Goal: Transaction & Acquisition: Purchase product/service

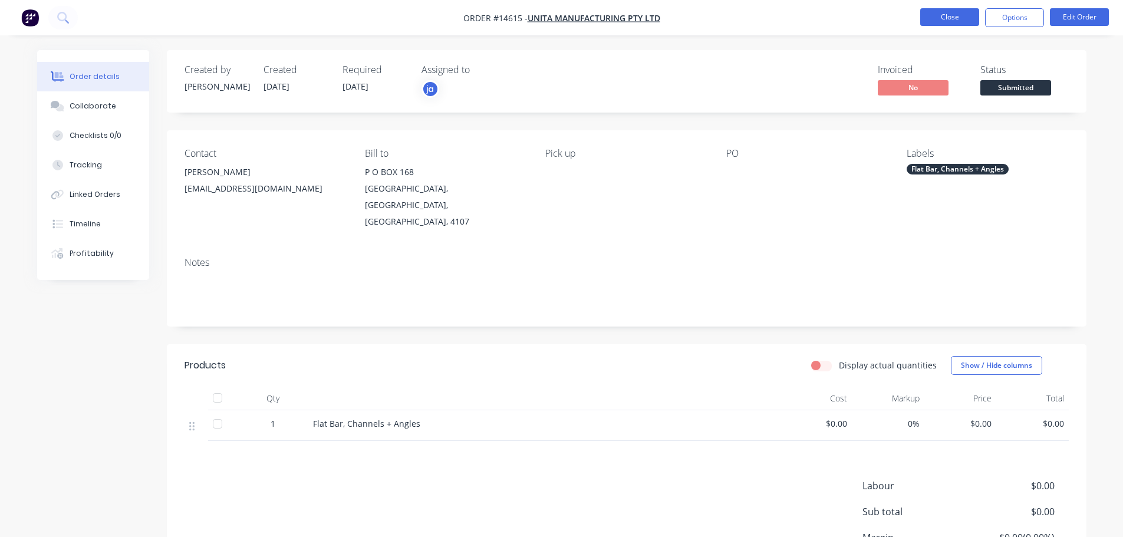
click at [941, 25] on button "Close" at bounding box center [949, 17] width 59 height 18
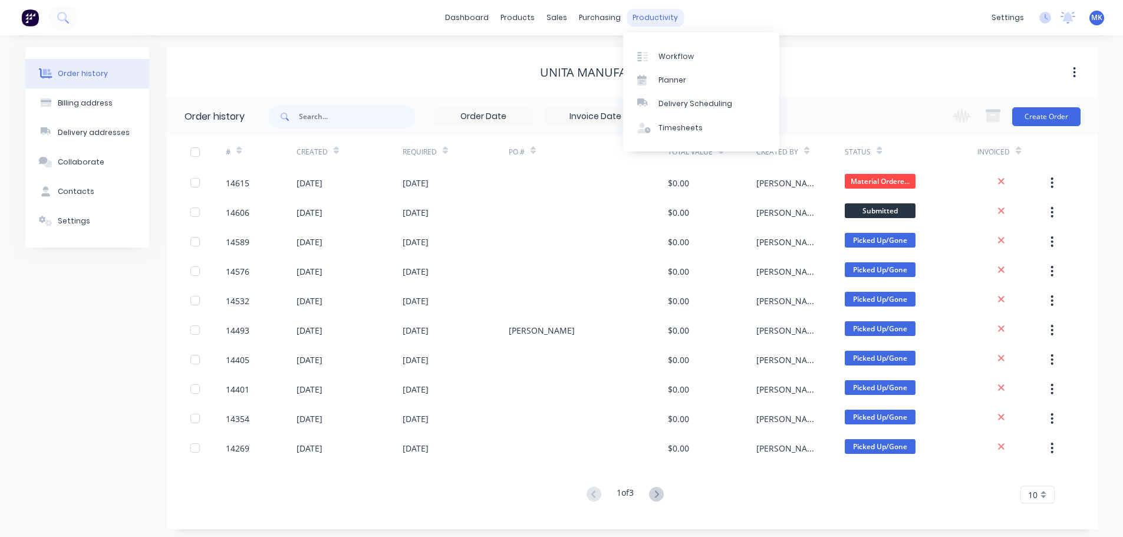
click at [648, 13] on div "productivity" at bounding box center [654, 18] width 57 height 18
click at [662, 55] on div "Workflow" at bounding box center [675, 56] width 35 height 11
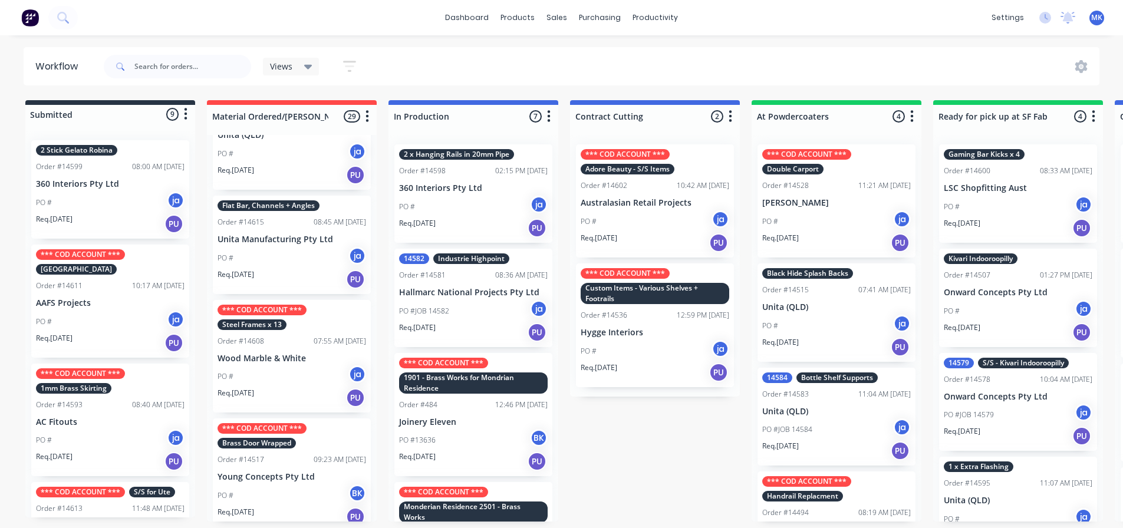
scroll to position [2, 0]
drag, startPoint x: 632, startPoint y: 526, endPoint x: 680, endPoint y: 525, distance: 48.3
click at [680, 522] on div "Submitted 9 Status colour #273444 hex #273444 Save Cancel Summaries Total order…" at bounding box center [973, 310] width 1965 height 421
click at [652, 473] on div "Submitted 9 Status colour #273444 hex #273444 Save Cancel Summaries Total order…" at bounding box center [973, 310] width 1965 height 421
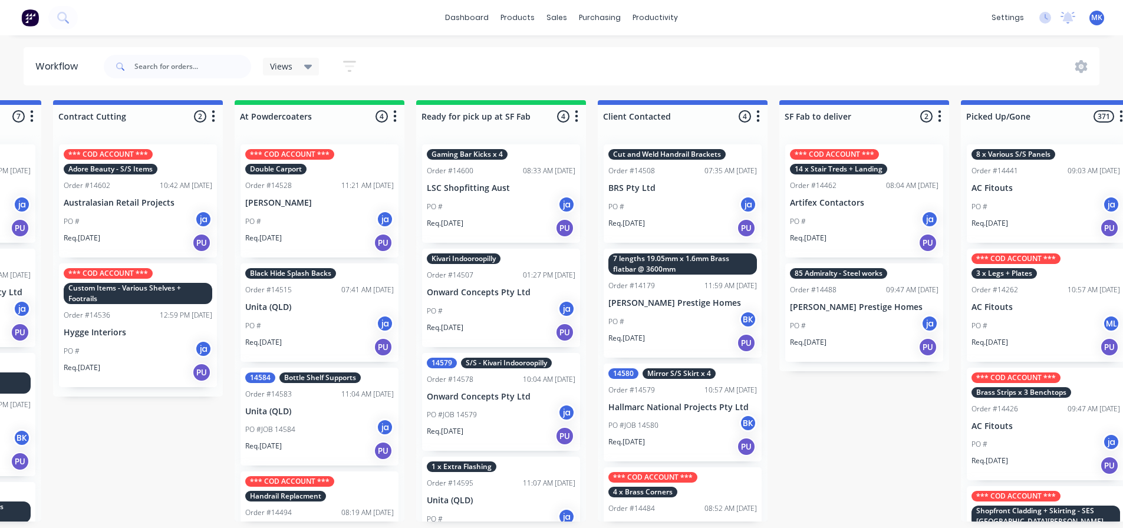
scroll to position [2, 520]
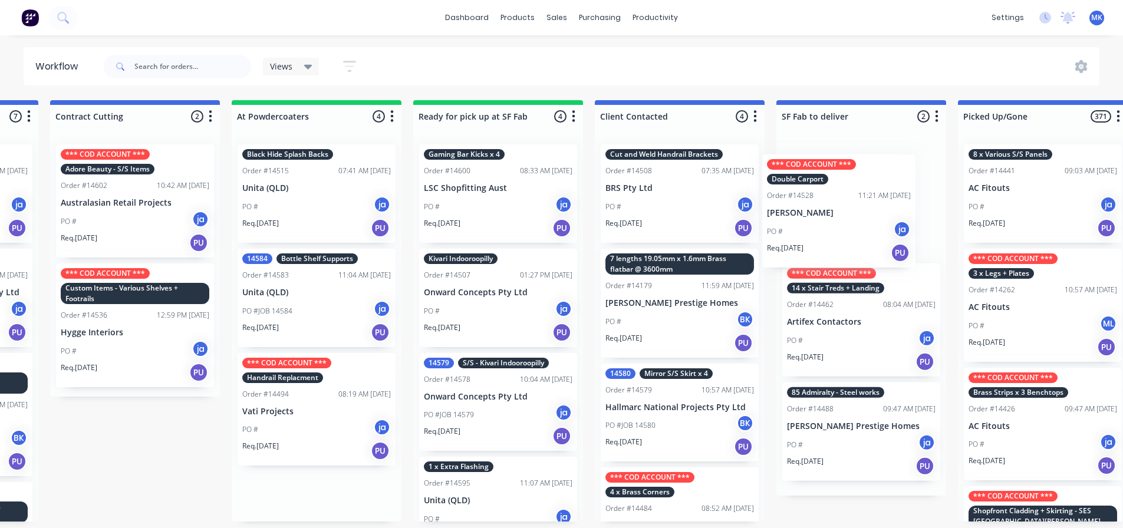
drag, startPoint x: 305, startPoint y: 164, endPoint x: 835, endPoint y: 179, distance: 530.0
click at [835, 179] on div "Submitted 9 Status colour #273444 hex #273444 Save Cancel Summaries Total order…" at bounding box center [453, 310] width 1965 height 421
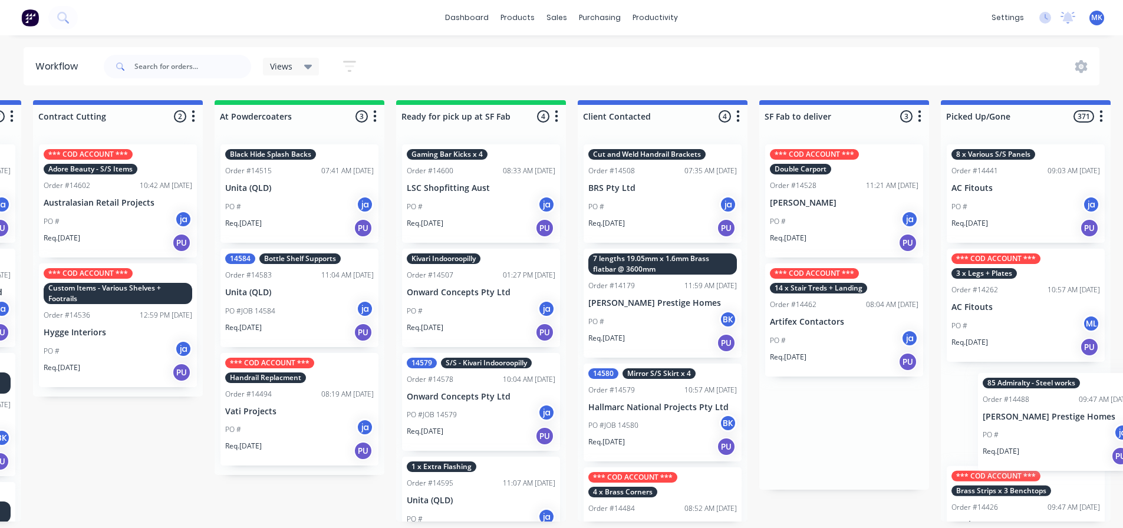
drag, startPoint x: 869, startPoint y: 412, endPoint x: 1039, endPoint y: 404, distance: 170.5
click at [1039, 404] on div "Submitted 9 Status colour #273444 hex #273444 Save Cancel Summaries Total order…" at bounding box center [436, 310] width 1965 height 421
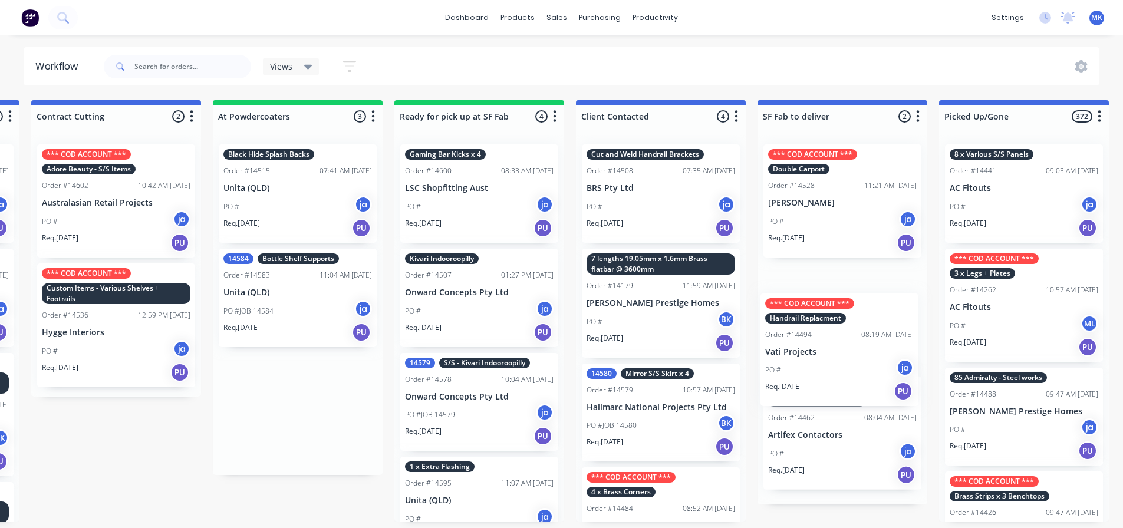
drag, startPoint x: 301, startPoint y: 407, endPoint x: 846, endPoint y: 349, distance: 548.2
click at [846, 349] on div "Submitted 9 Status colour #273444 hex #273444 Save Cancel Summaries Total order…" at bounding box center [435, 310] width 1965 height 421
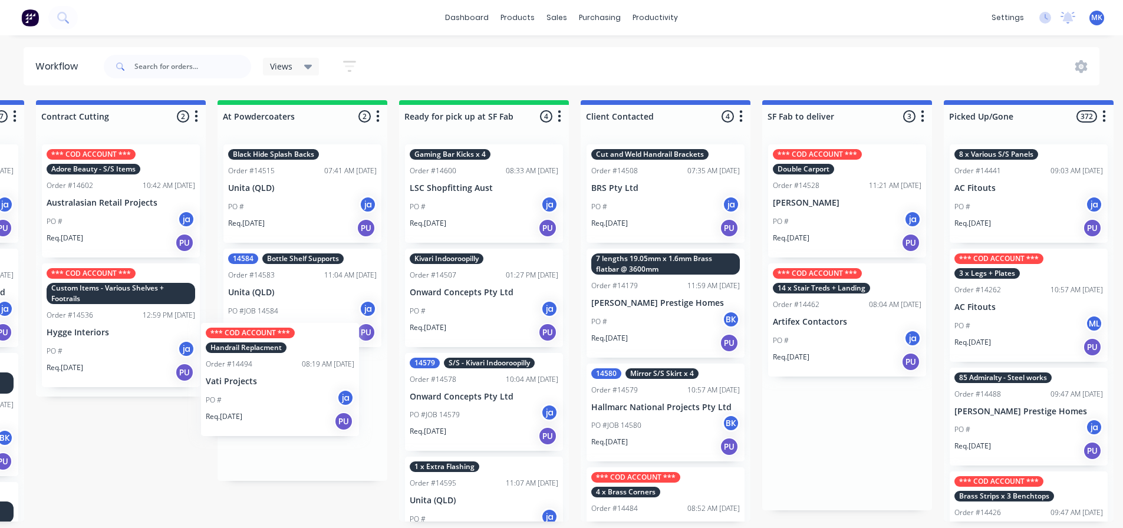
drag, startPoint x: 794, startPoint y: 350, endPoint x: 262, endPoint y: 408, distance: 535.9
click at [262, 408] on div "Submitted 9 Status colour #273444 hex #273444 Save Cancel Summaries Total order…" at bounding box center [439, 310] width 1965 height 421
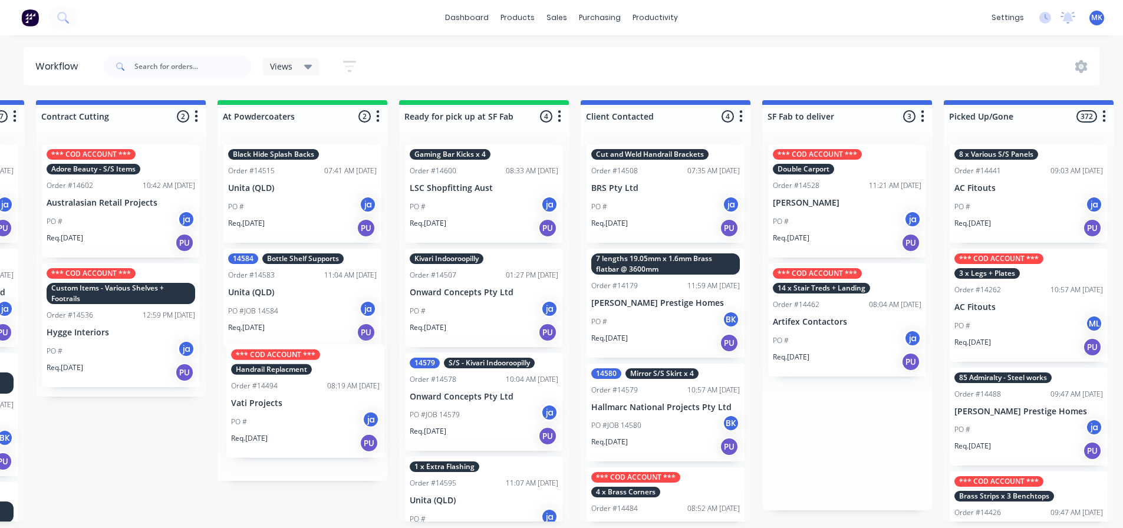
scroll to position [2, 531]
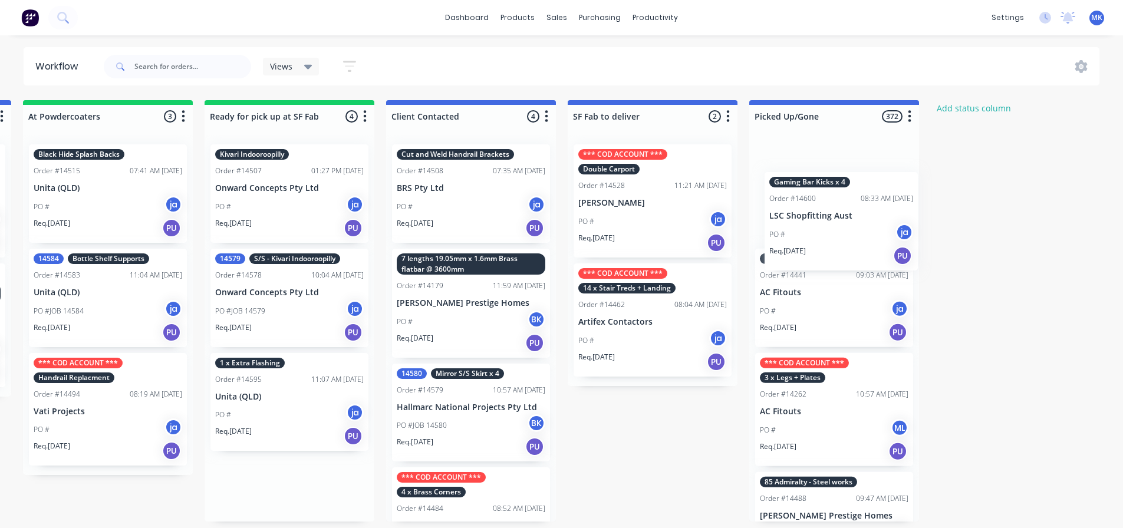
drag, startPoint x: 492, startPoint y: 219, endPoint x: 828, endPoint y: 239, distance: 336.6
click at [828, 239] on div "Submitted 9 Status colour #273444 hex #273444 Save Cancel Summaries Total order…" at bounding box center [245, 310] width 1965 height 421
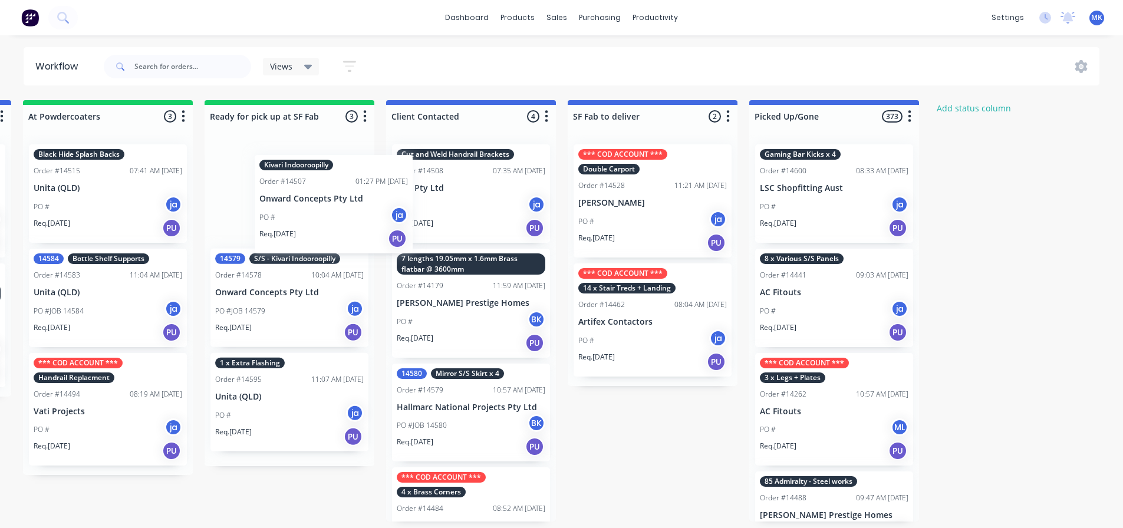
scroll to position [2, 728]
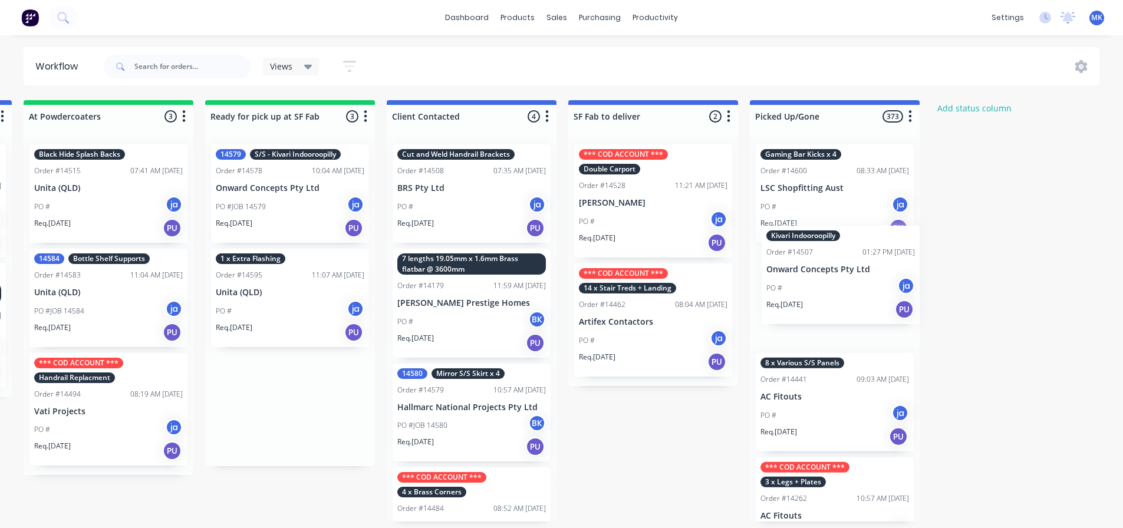
drag, startPoint x: 291, startPoint y: 228, endPoint x: 797, endPoint y: 299, distance: 511.7
click at [797, 299] on div "Submitted 9 Status colour #273444 hex #273444 Save Cancel Summaries Total order…" at bounding box center [245, 310] width 1965 height 421
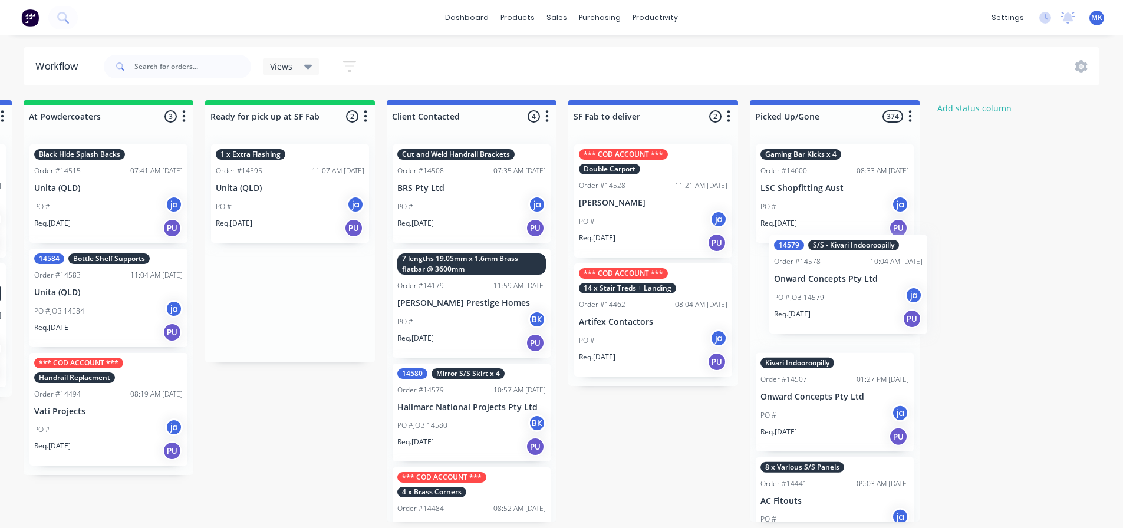
scroll to position [2, 737]
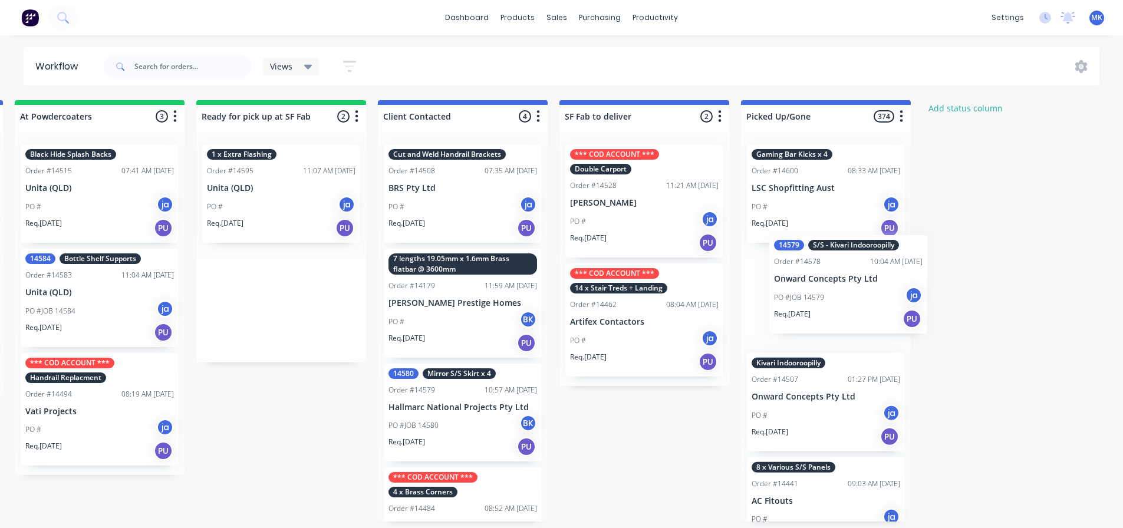
drag, startPoint x: 342, startPoint y: 235, endPoint x: 874, endPoint y: 310, distance: 537.5
click at [874, 310] on div "Submitted 9 Status colour #273444 hex #273444 Save Cancel Summaries Total order…" at bounding box center [236, 310] width 1965 height 421
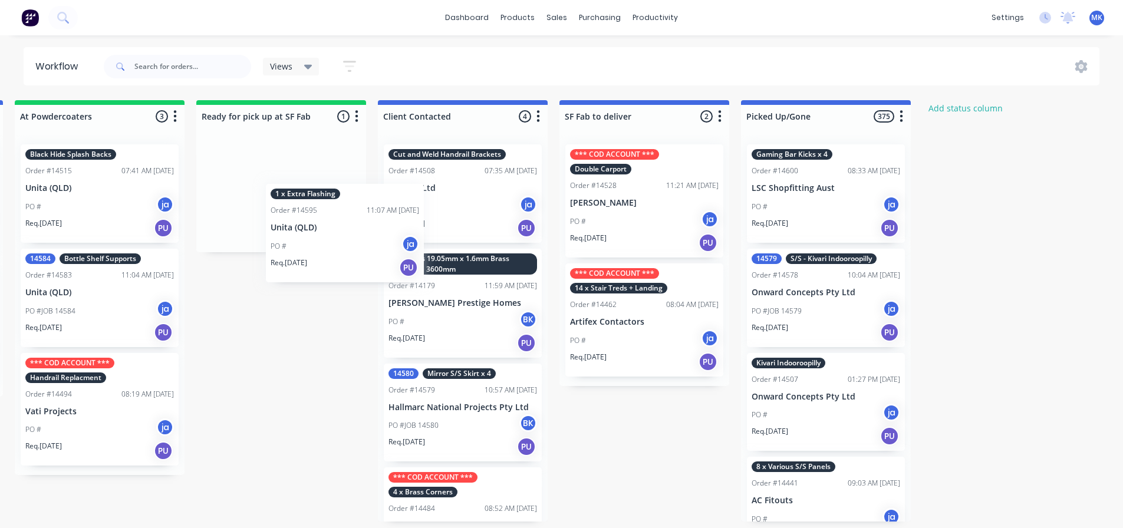
scroll to position [2, 736]
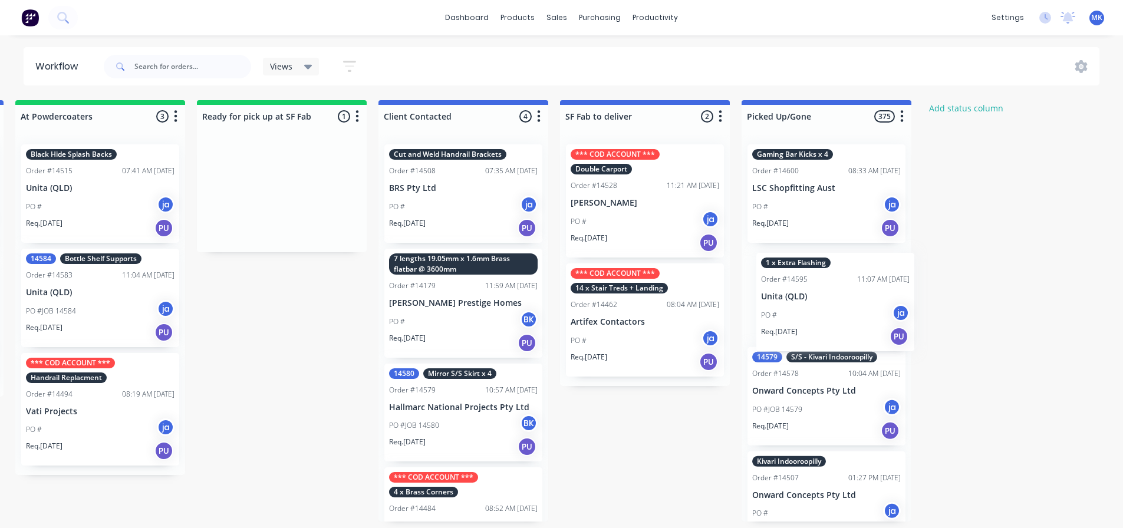
drag, startPoint x: 273, startPoint y: 212, endPoint x: 830, endPoint y: 325, distance: 568.8
click at [830, 325] on div "Submitted 9 Status colour #273444 hex #273444 Save Cancel Summaries Total order…" at bounding box center [237, 310] width 1965 height 421
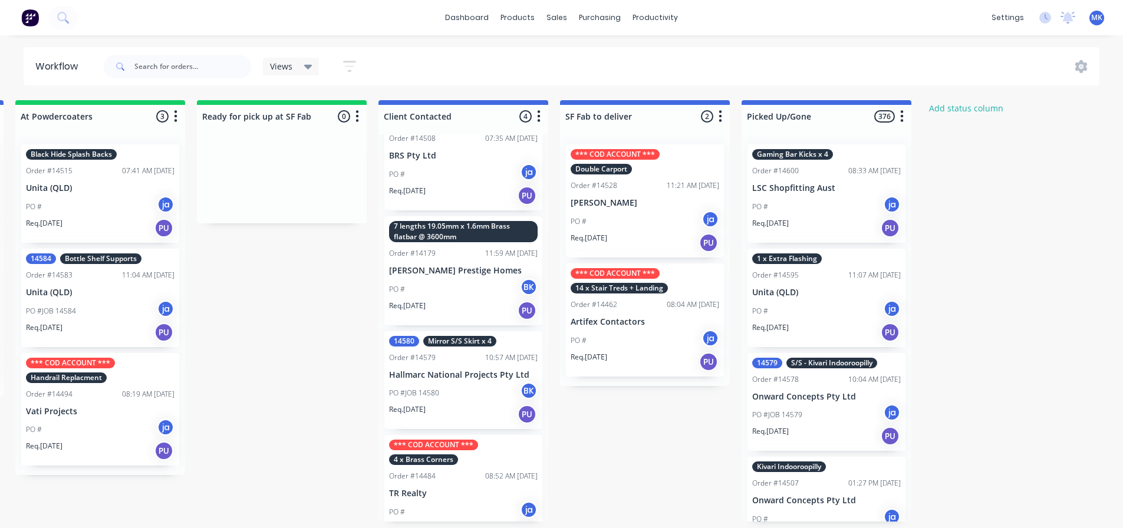
scroll to position [60, 0]
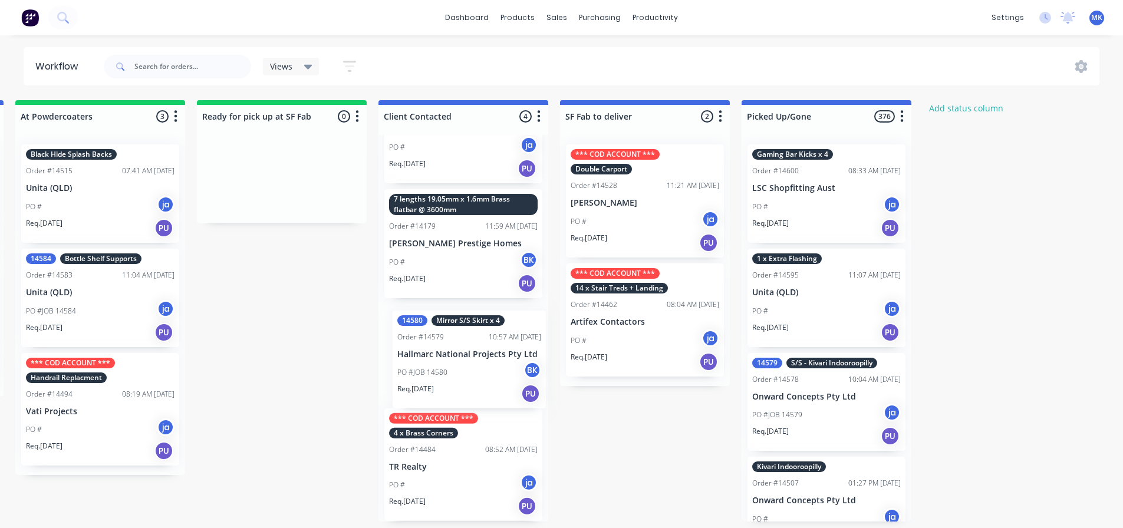
drag, startPoint x: 444, startPoint y: 342, endPoint x: 454, endPoint y: 355, distance: 15.9
click at [454, 355] on div "Cut and Weld Handrail Brackets Order #14508 07:35 AM [DATE] BRS Pty Ltd PO # ja…" at bounding box center [463, 328] width 170 height 387
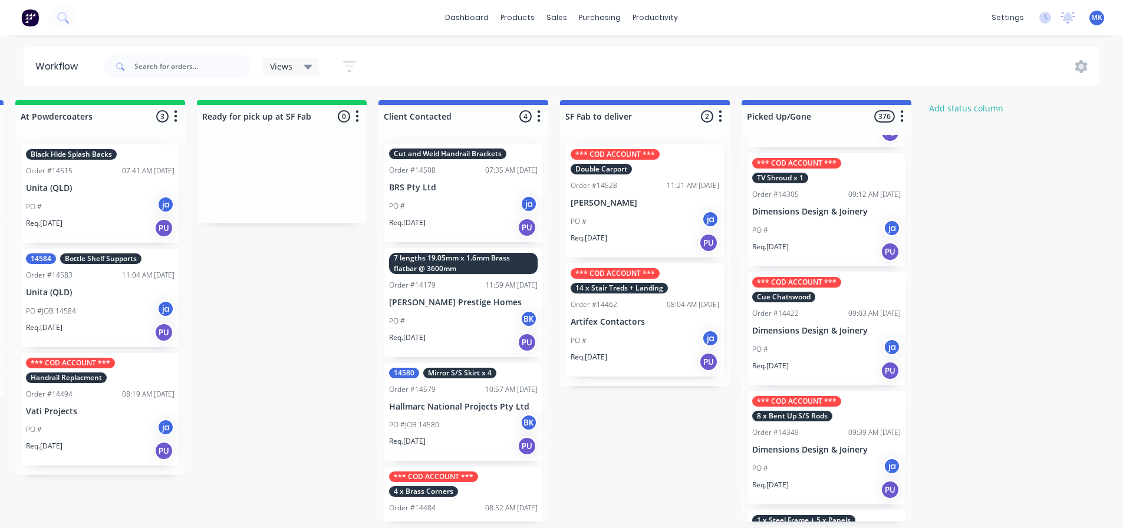
scroll to position [0, 0]
drag, startPoint x: 561, startPoint y: 22, endPoint x: 571, endPoint y: 37, distance: 17.8
click at [561, 22] on div "sales" at bounding box center [556, 18] width 32 height 18
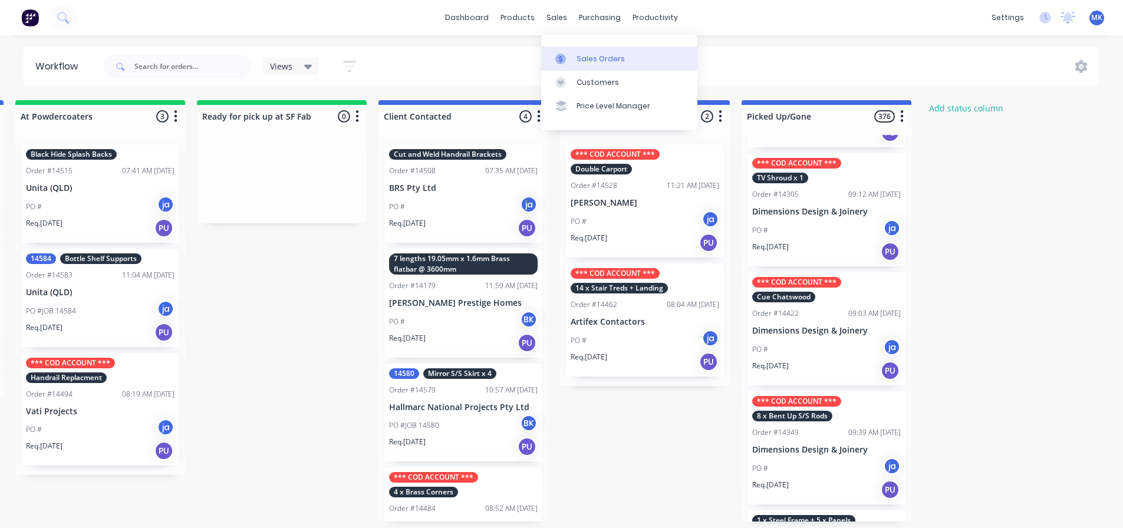
click at [576, 47] on link "Sales Orders" at bounding box center [619, 59] width 156 height 24
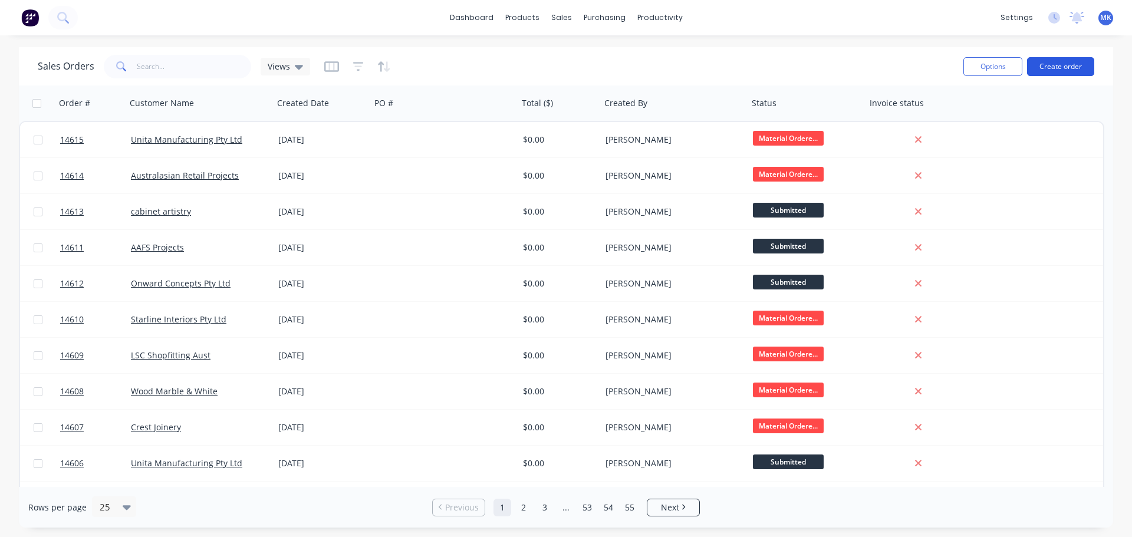
click at [1072, 70] on button "Create order" at bounding box center [1060, 66] width 67 height 19
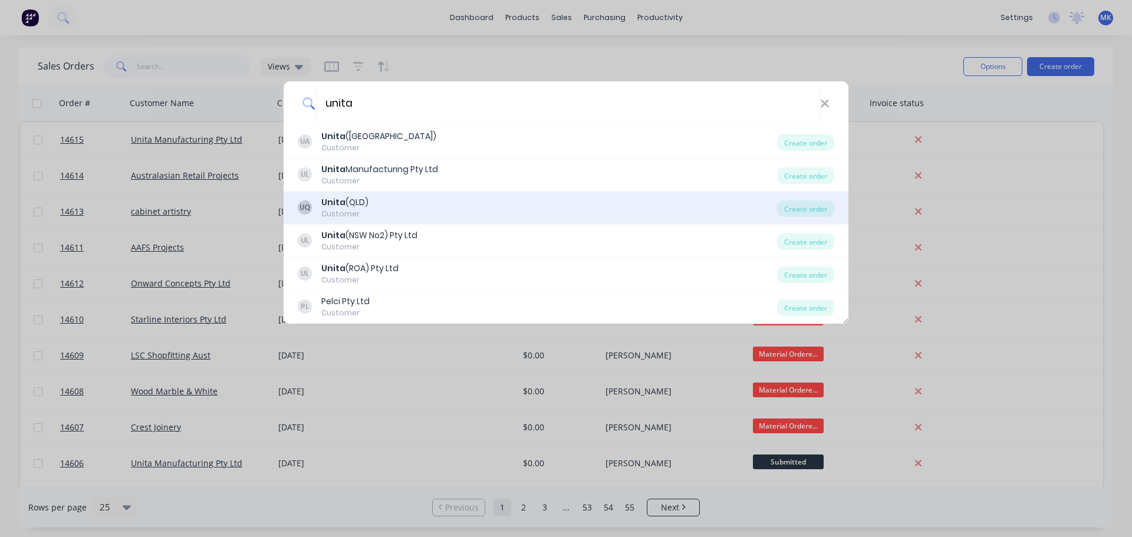
type input "unita"
click at [404, 199] on div "UQ Unita (QLD) Customer" at bounding box center [537, 207] width 479 height 23
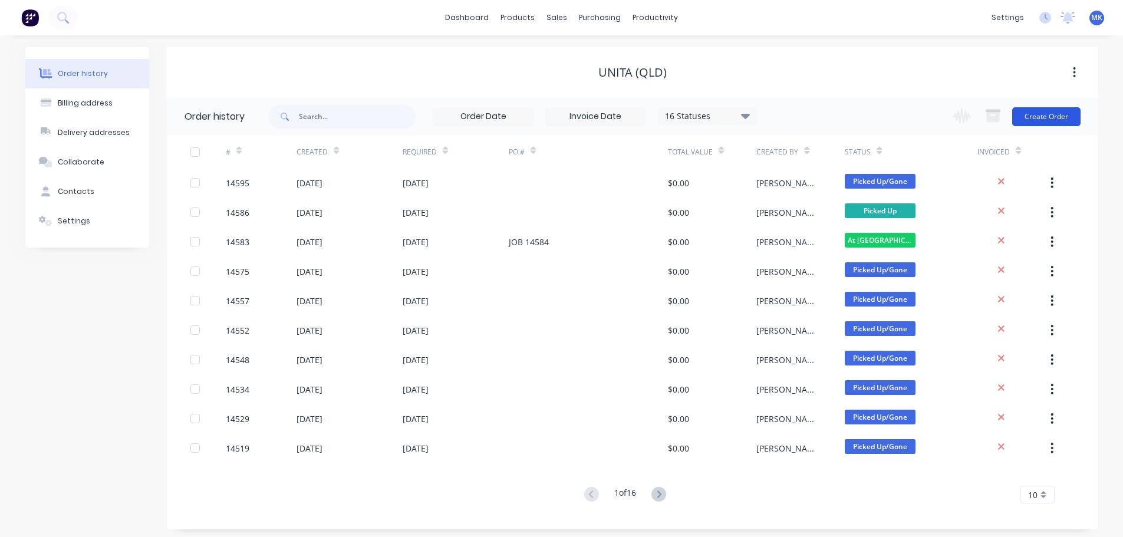
click at [1044, 118] on button "Create Order" at bounding box center [1046, 116] width 68 height 19
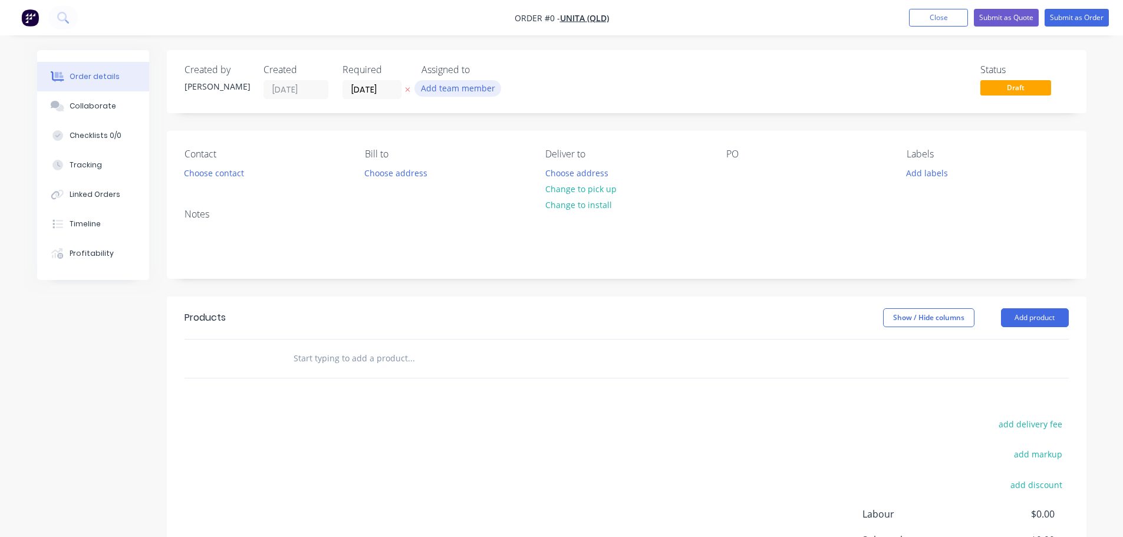
click at [464, 93] on button "Add team member" at bounding box center [457, 88] width 87 height 16
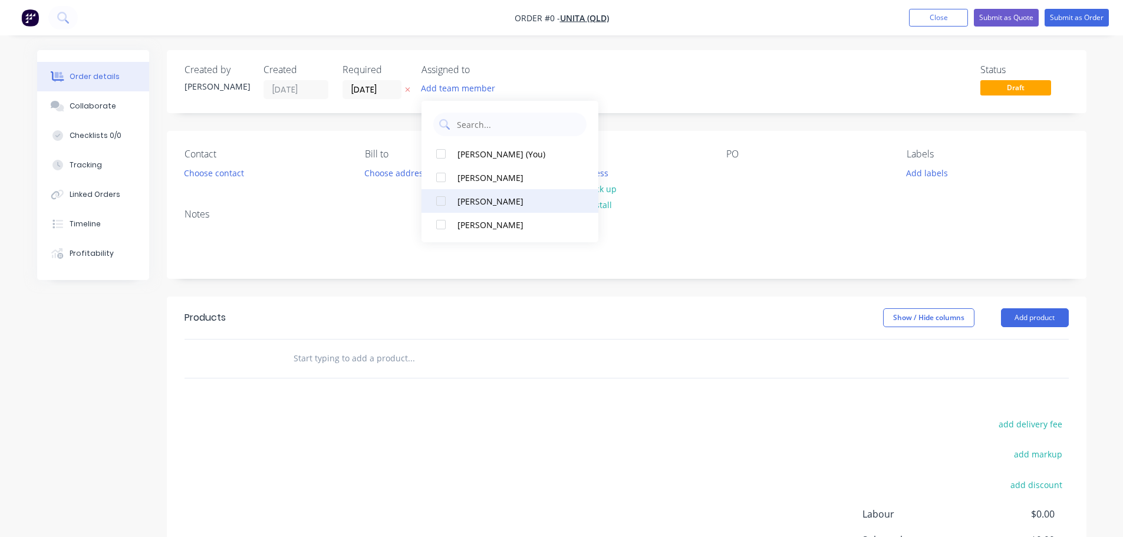
click at [496, 210] on button "[PERSON_NAME]" at bounding box center [509, 201] width 177 height 24
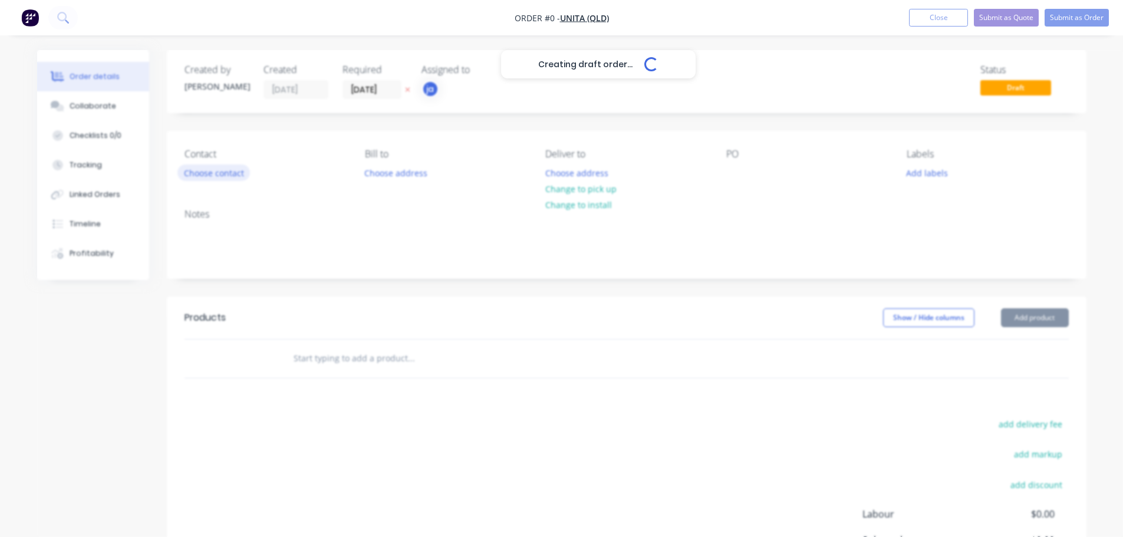
click at [206, 166] on div "Creating draft order... Loading... Order details Collaborate Checklists 0/0 Tra…" at bounding box center [561, 364] width 1073 height 629
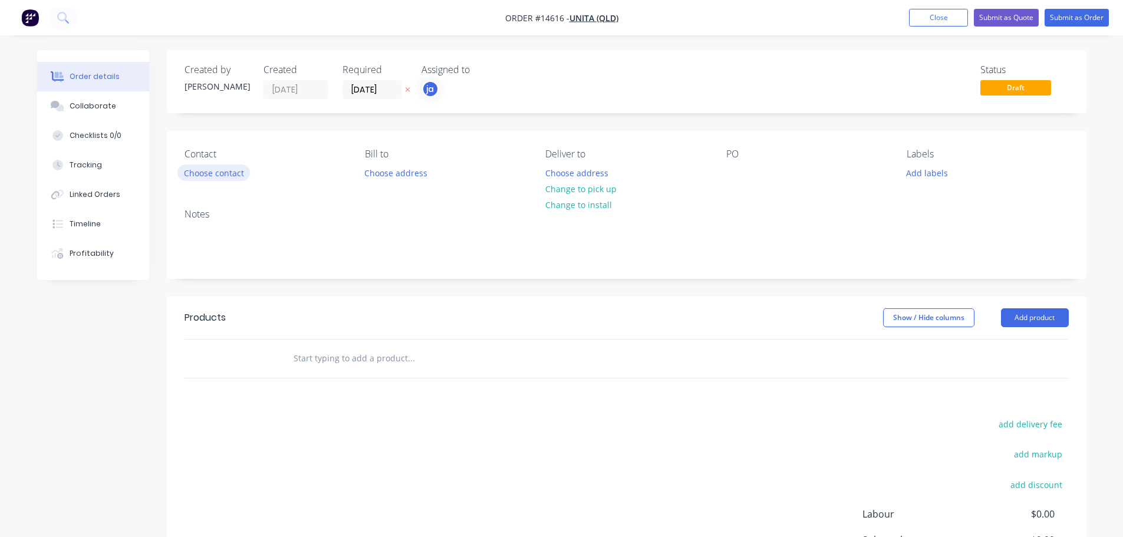
click at [210, 167] on button "Choose contact" at bounding box center [213, 172] width 72 height 16
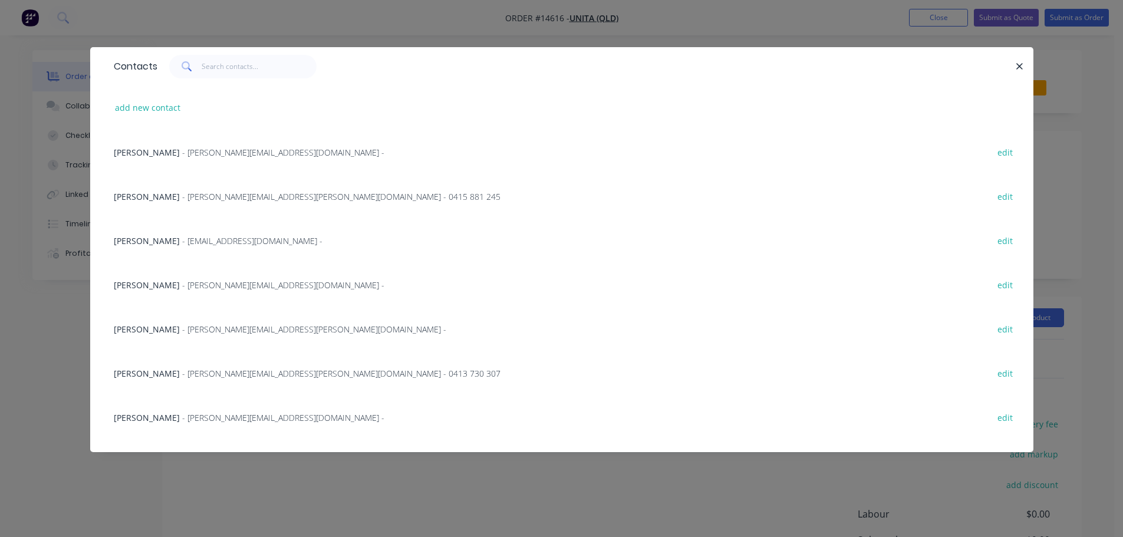
click at [140, 155] on span "[PERSON_NAME]" at bounding box center [147, 152] width 66 height 11
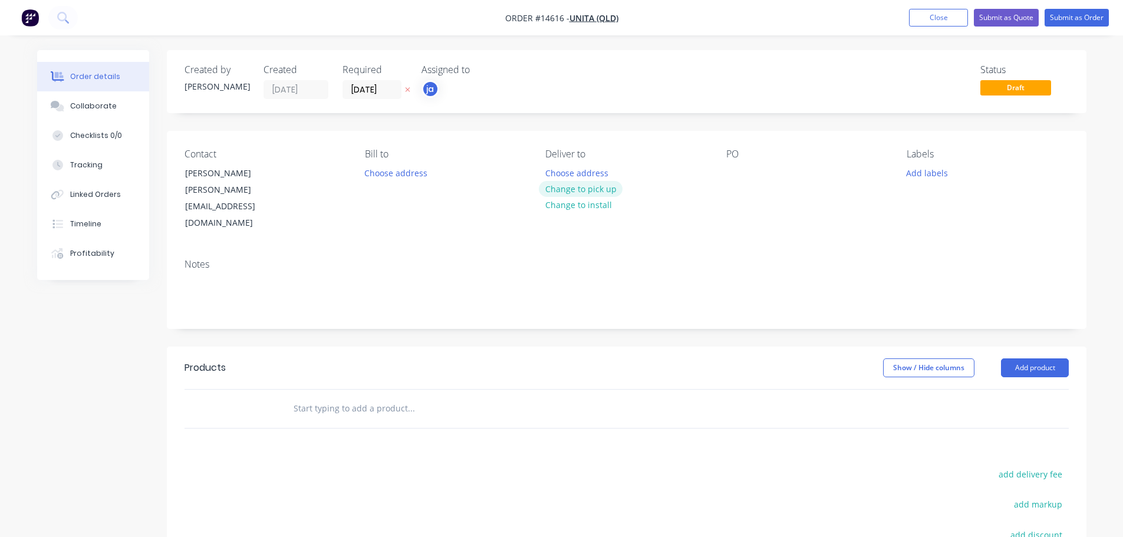
click at [599, 193] on button "Change to pick up" at bounding box center [581, 189] width 84 height 16
drag, startPoint x: 919, startPoint y: 161, endPoint x: 923, endPoint y: 167, distance: 7.5
click at [919, 161] on div "Labels Add labels" at bounding box center [986, 190] width 161 height 83
click at [923, 171] on button "Add labels" at bounding box center [927, 172] width 54 height 16
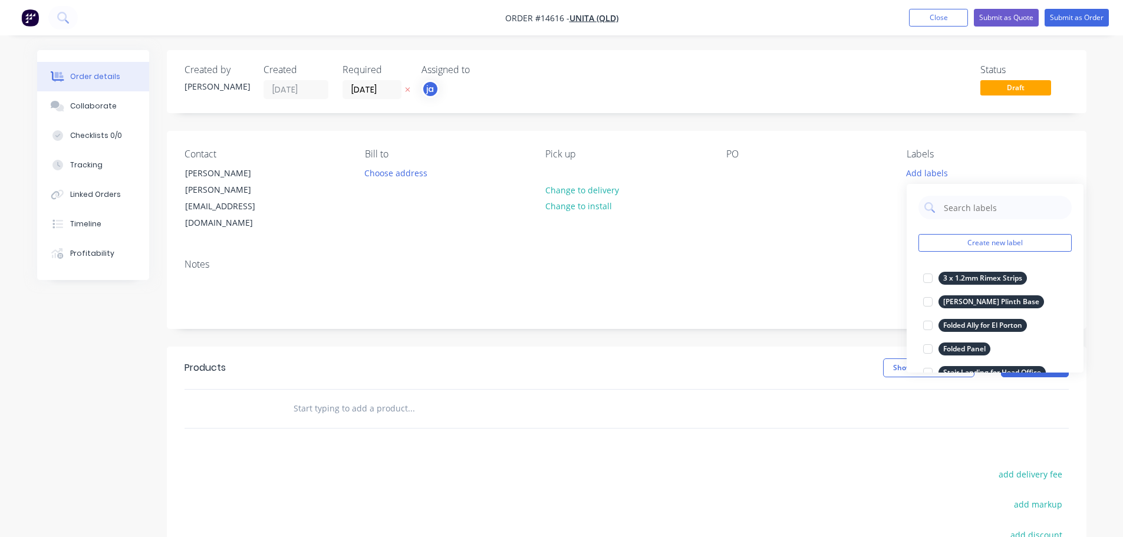
click at [1044, 252] on div "Create new label 3 x 1.2mm Rimex Strips edit [PERSON_NAME] Plinth Base edit Fol…" at bounding box center [994, 278] width 177 height 189
click at [1038, 247] on button "Create new label" at bounding box center [994, 243] width 153 height 18
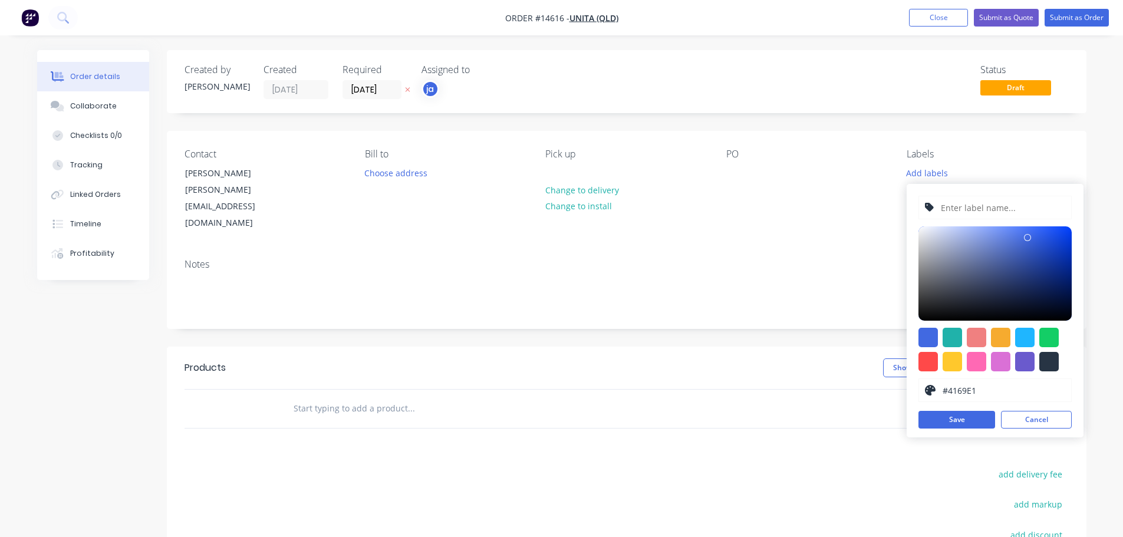
click at [1053, 360] on div at bounding box center [1048, 361] width 19 height 19
type input "#273444"
click at [949, 203] on input "text" at bounding box center [1002, 207] width 126 height 22
paste input "2 x P/C Frames"
type input "2 x P/C Frames"
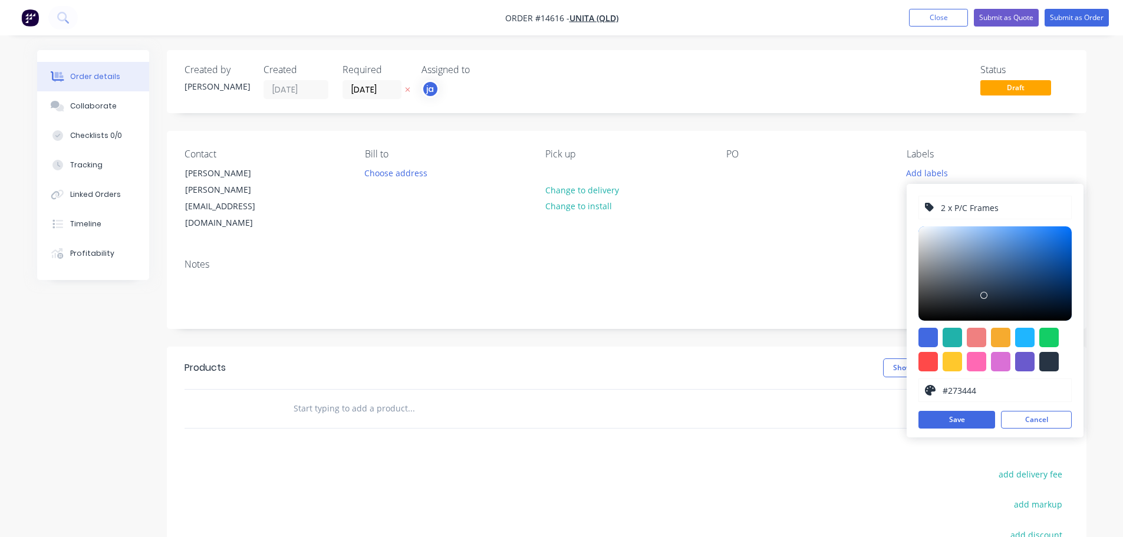
click at [978, 430] on div "2 x P/C Frames #273444 hex #273444 Save Cancel" at bounding box center [994, 310] width 177 height 253
click at [974, 426] on button "Save" at bounding box center [956, 420] width 77 height 18
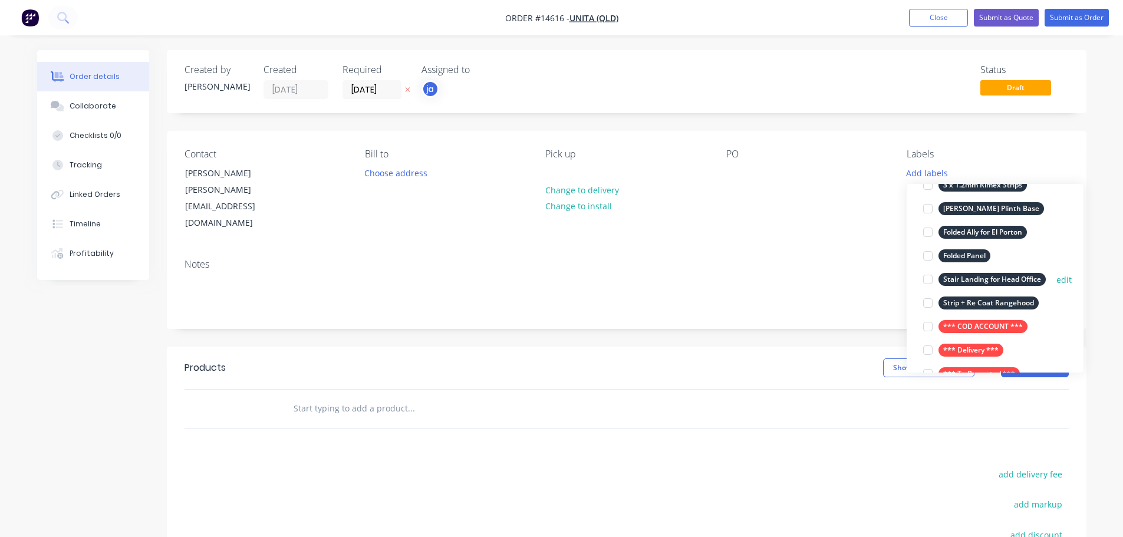
scroll to position [118, 0]
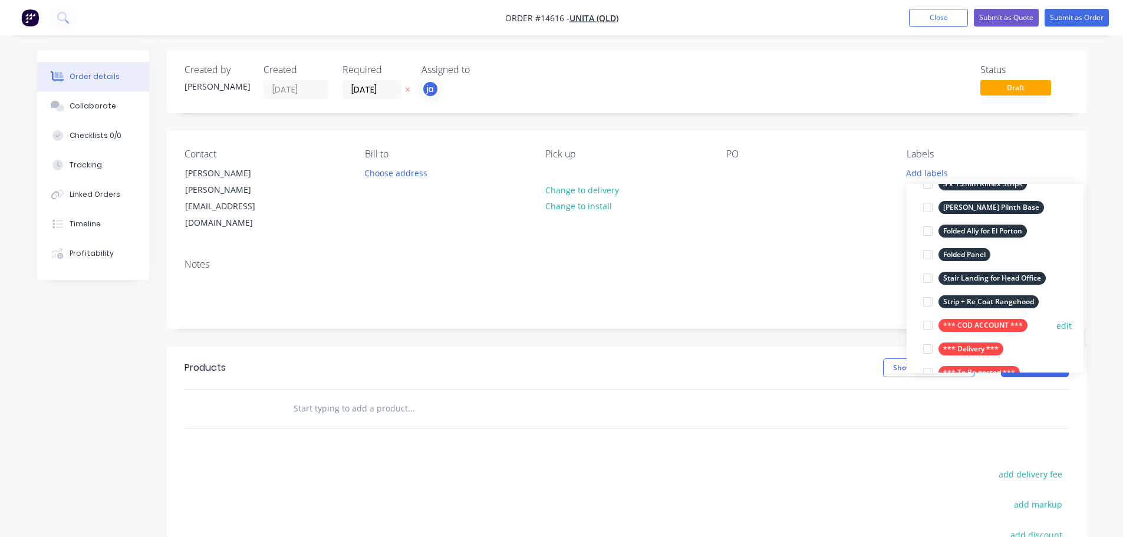
click at [994, 320] on div "*** COD ACCOUNT ***" at bounding box center [982, 325] width 89 height 13
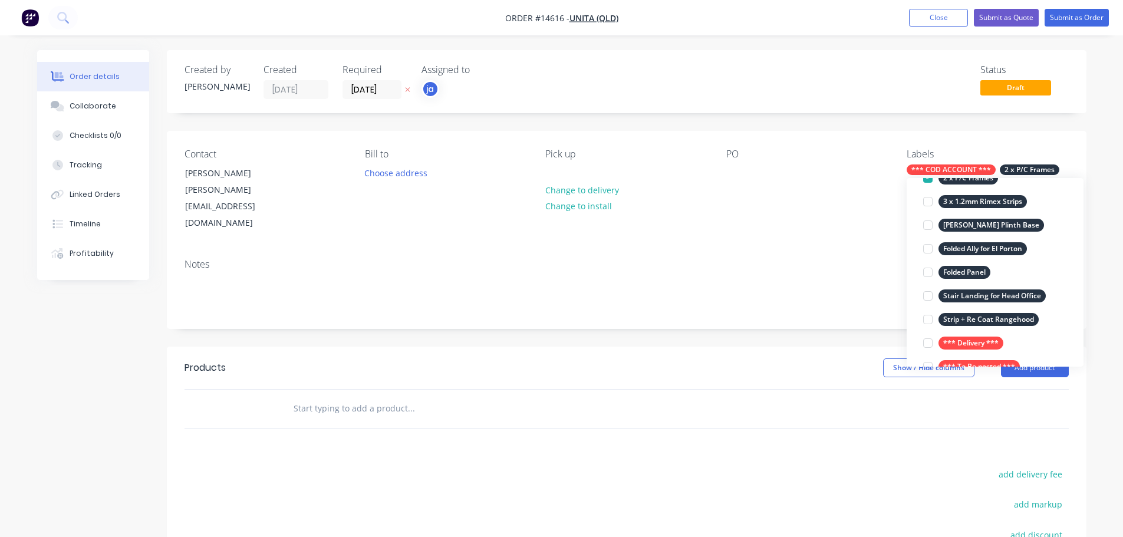
scroll to position [0, 0]
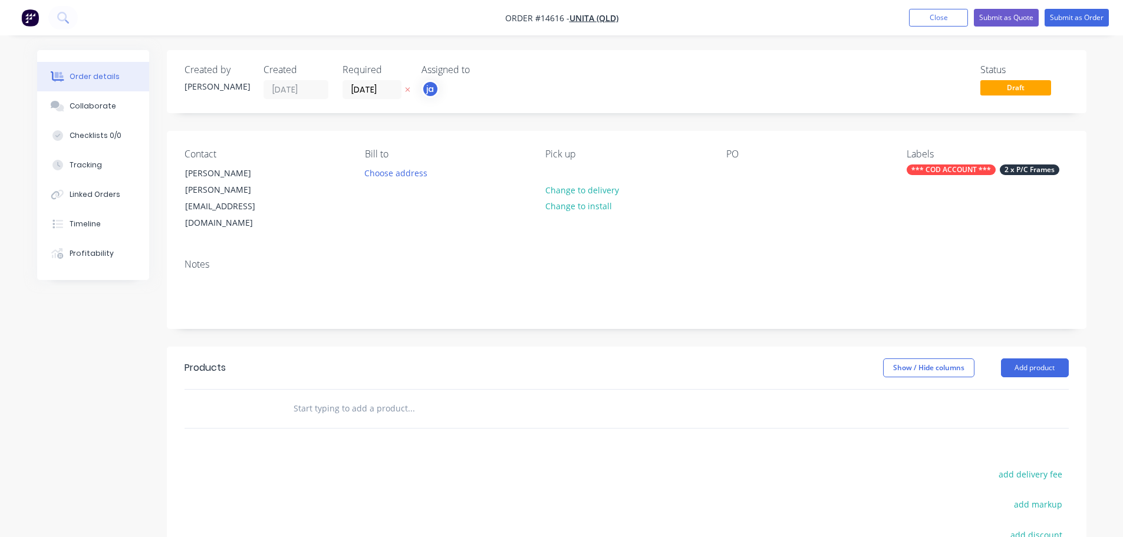
click at [393, 397] on input "text" at bounding box center [411, 409] width 236 height 24
click at [959, 174] on div "*** COD ACCOUNT ***" at bounding box center [950, 169] width 89 height 11
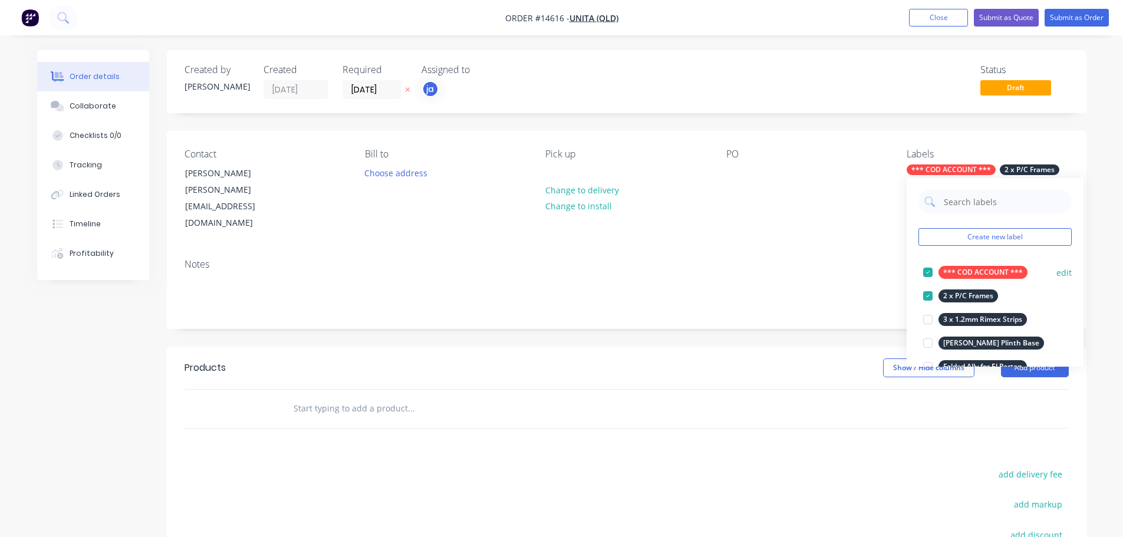
click at [976, 263] on div "*** COD ACCOUNT *** edit" at bounding box center [994, 272] width 153 height 24
click at [930, 273] on div at bounding box center [928, 272] width 24 height 24
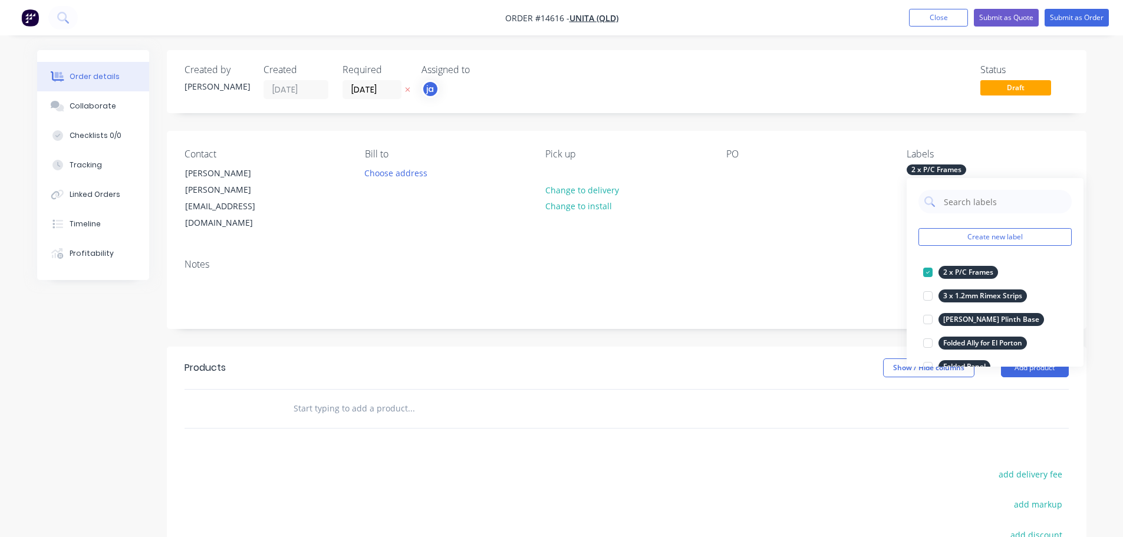
click at [496, 397] on input "text" at bounding box center [411, 409] width 236 height 24
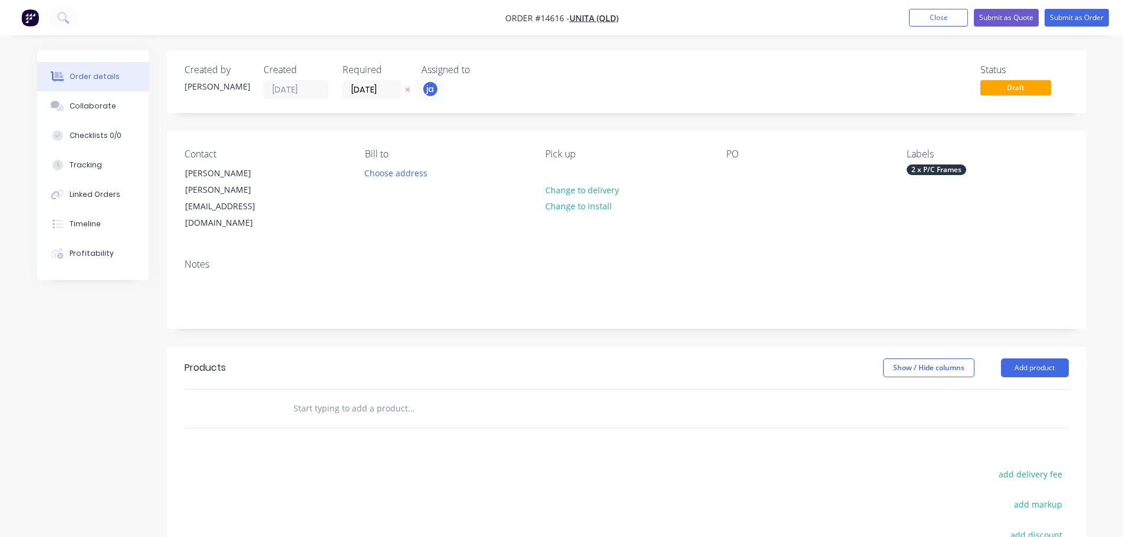
paste input "2 x P/C Frames"
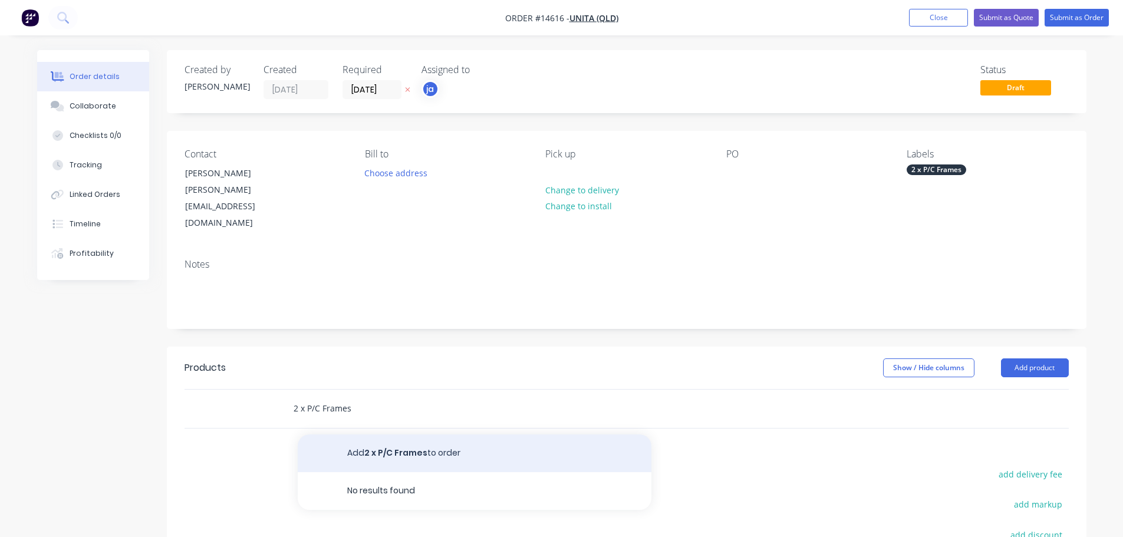
type input "2 x P/C Frames"
click at [378, 434] on button "Add 2 x P/C Frames to order" at bounding box center [475, 453] width 354 height 38
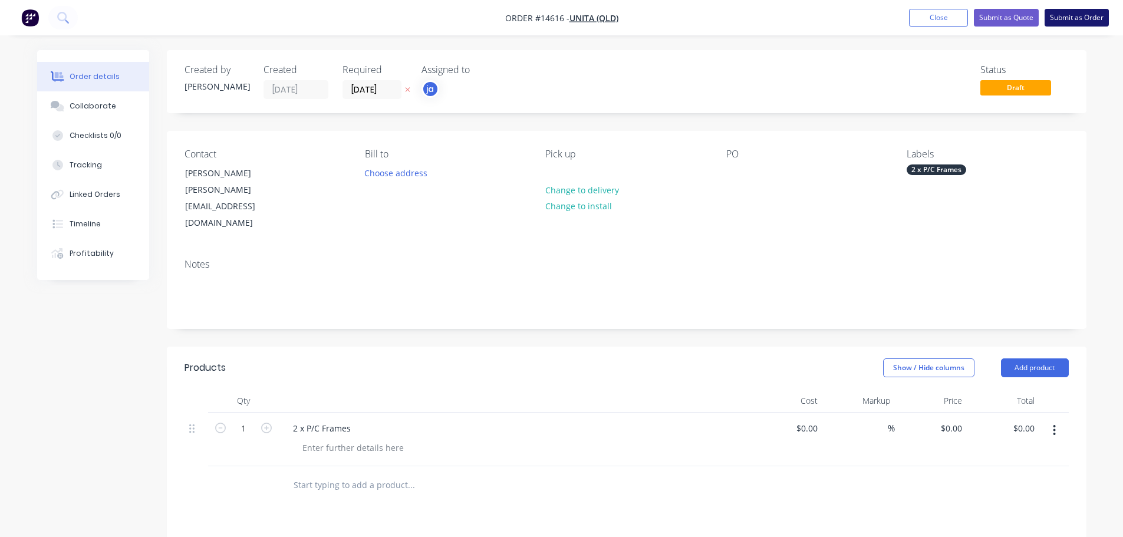
click at [1057, 20] on button "Submit as Order" at bounding box center [1076, 18] width 64 height 18
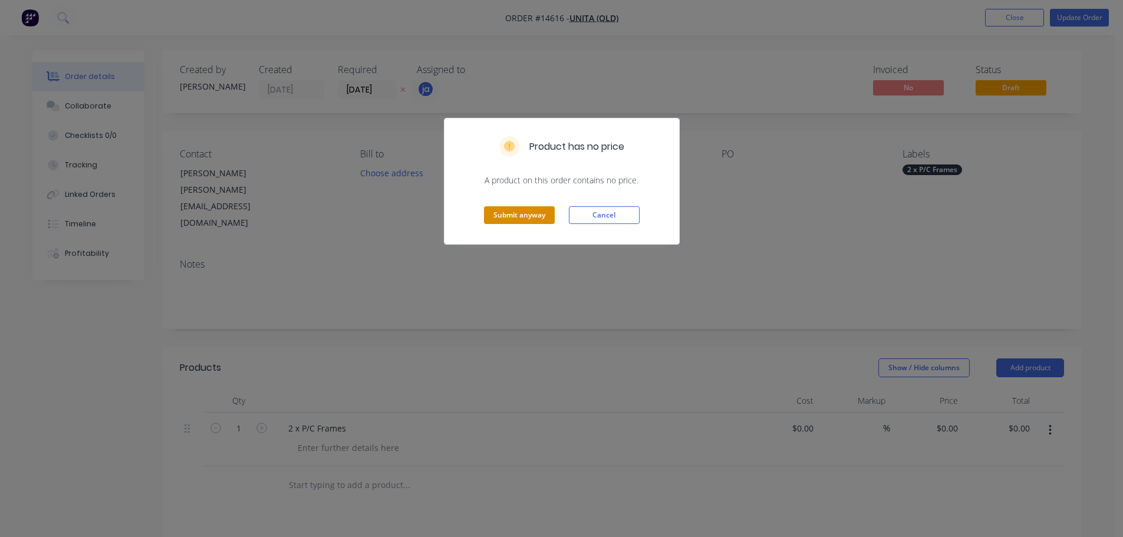
click at [525, 217] on button "Submit anyway" at bounding box center [519, 215] width 71 height 18
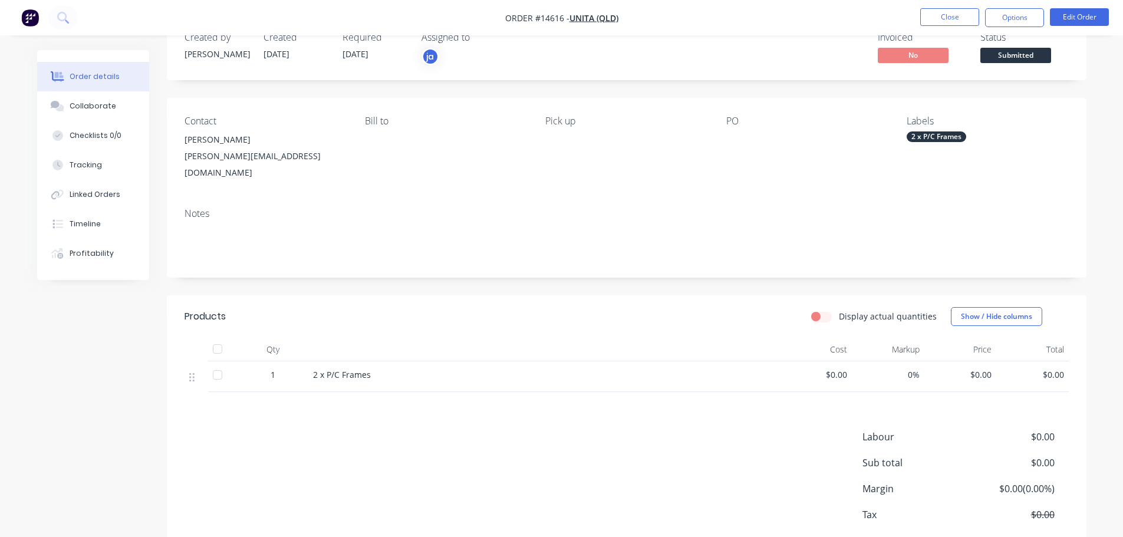
scroll to position [59, 0]
